Goal: Complete application form

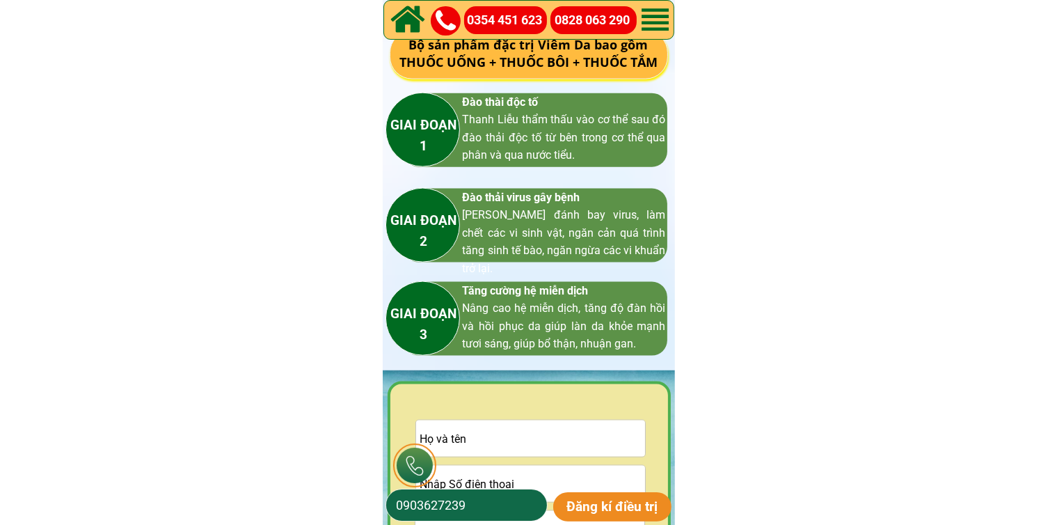
scroll to position [2019, 0]
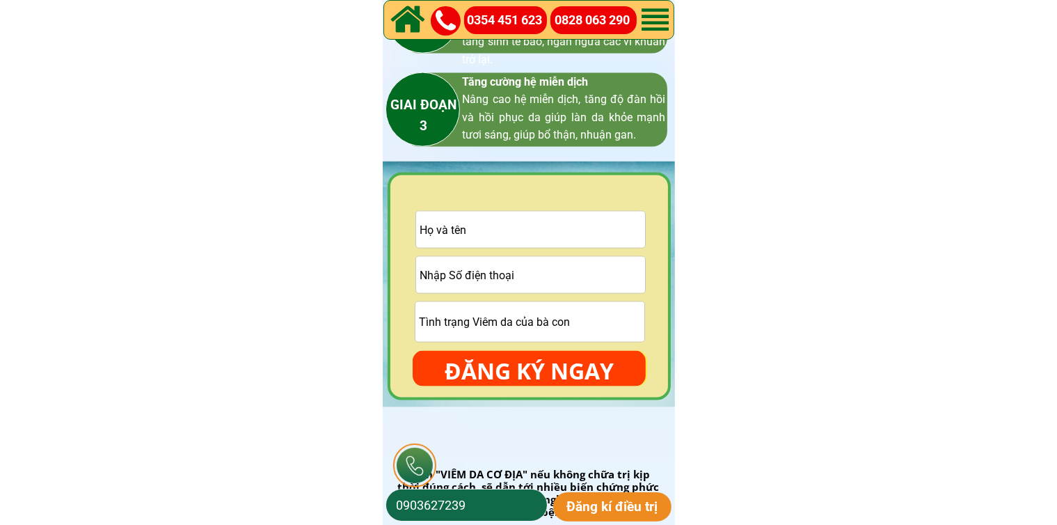
click at [521, 282] on input "tel" at bounding box center [530, 275] width 229 height 36
paste input "0848818479"
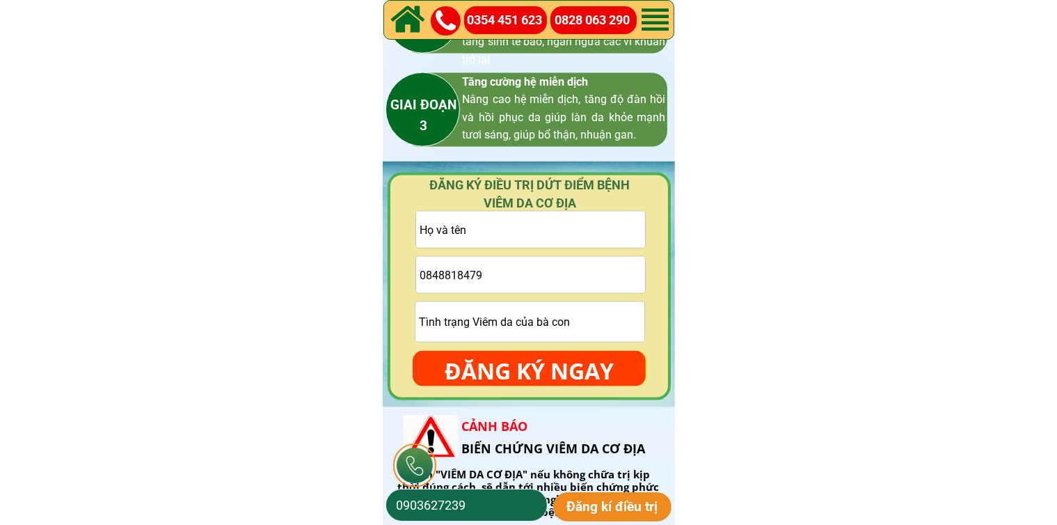
type input "0848818479"
click at [567, 226] on input "text" at bounding box center [530, 230] width 229 height 36
paste input "[PERSON_NAME]"
type input "[PERSON_NAME]"
click at [540, 340] on input "text" at bounding box center [530, 322] width 229 height 40
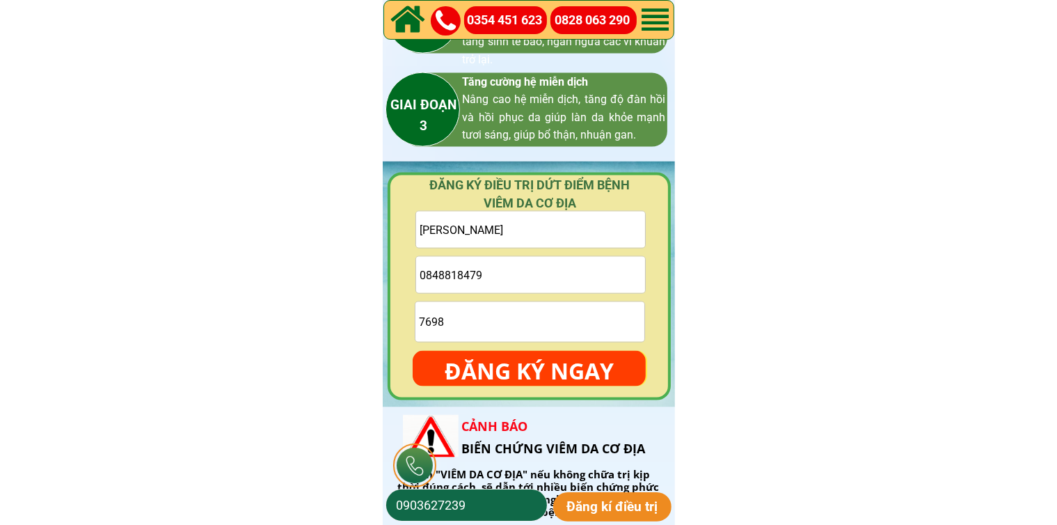
drag, startPoint x: 485, startPoint y: 342, endPoint x: 489, endPoint y: 333, distance: 9.7
click at [485, 342] on form "[PERSON_NAME] 0848818479 7698 ĐĂNG KÝ NGAY" at bounding box center [529, 298] width 233 height 175
click at [493, 329] on input "7698" at bounding box center [530, 322] width 229 height 40
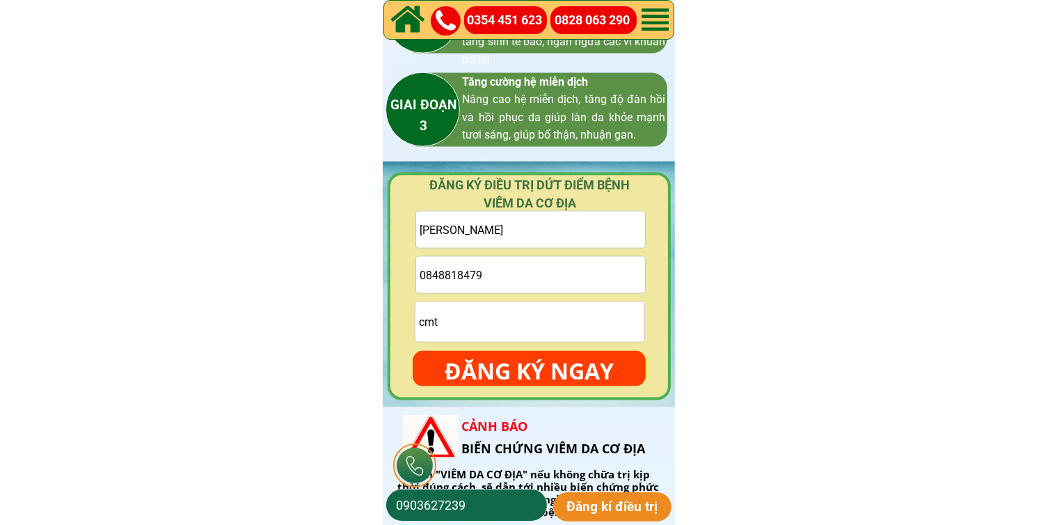
type input "cmt"
click at [517, 375] on p "ĐĂNG KÝ NGAY" at bounding box center [529, 371] width 233 height 40
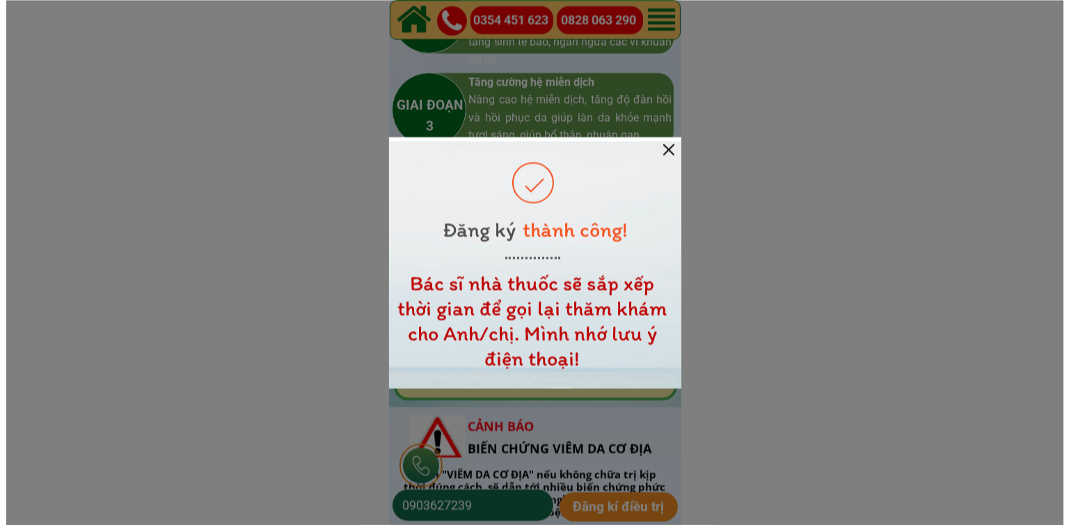
scroll to position [0, 0]
